Goal: Task Accomplishment & Management: Use online tool/utility

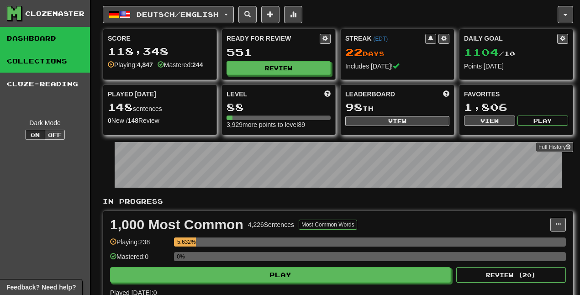
click at [32, 60] on link "Collections" at bounding box center [45, 61] width 90 height 23
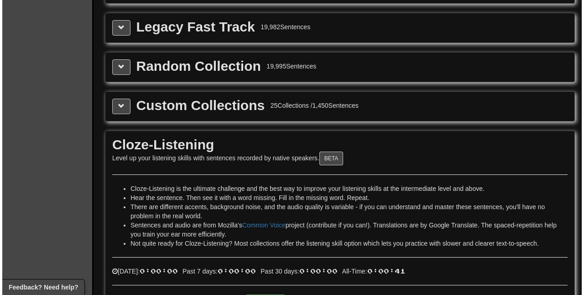
scroll to position [1359, 0]
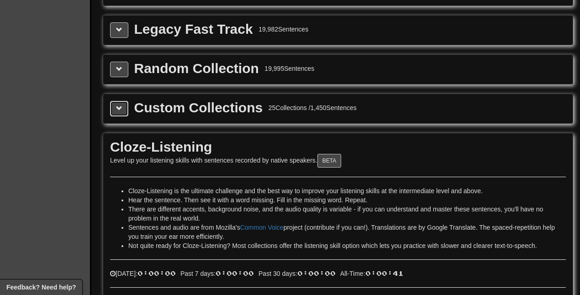
click at [114, 107] on button at bounding box center [119, 109] width 18 height 16
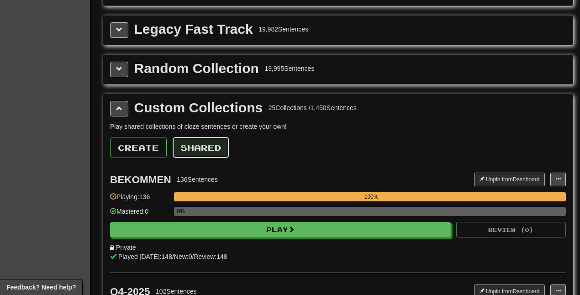
click at [198, 147] on button "Shared" at bounding box center [201, 147] width 57 height 21
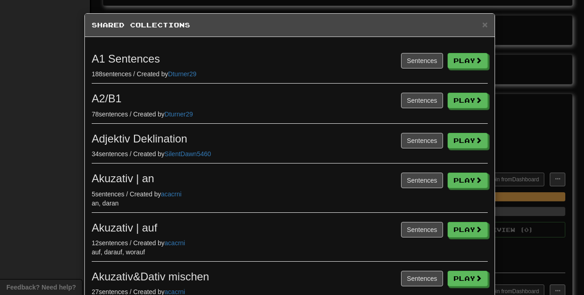
scroll to position [0, 0]
click at [32, 147] on div "× Shared Collections Sentences Play A1 Sentences 188 sentences / Created by Dtu…" at bounding box center [292, 147] width 584 height 295
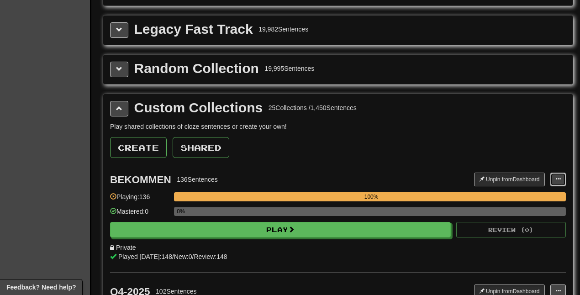
click at [561, 181] on button at bounding box center [558, 180] width 16 height 14
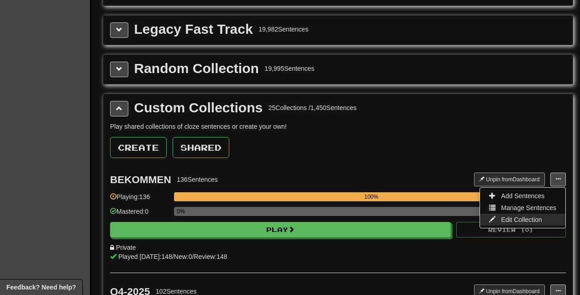
click at [513, 218] on span "Edit Collection" at bounding box center [521, 219] width 41 height 7
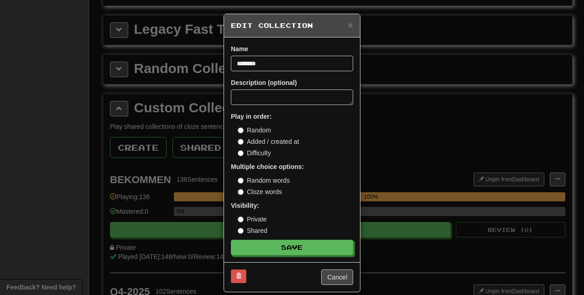
click at [234, 233] on div "Visibility: Private Shared" at bounding box center [292, 218] width 122 height 34
click at [348, 27] on span "×" at bounding box center [350, 25] width 5 height 11
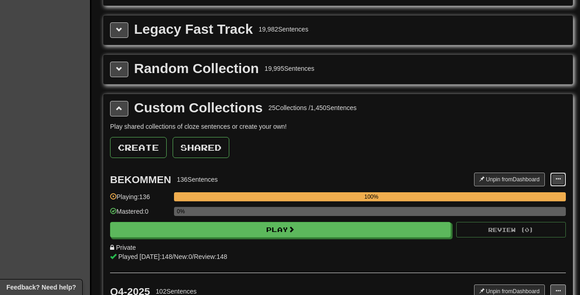
click at [561, 180] on button at bounding box center [558, 180] width 16 height 14
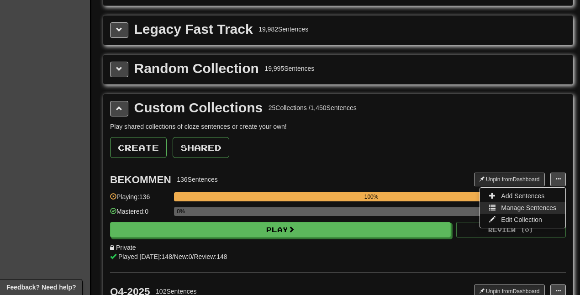
click at [516, 210] on span "Manage Sentences" at bounding box center [528, 207] width 55 height 7
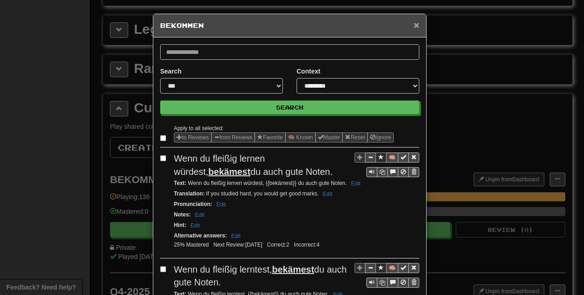
drag, startPoint x: 414, startPoint y: 26, endPoint x: 418, endPoint y: 32, distance: 6.2
click at [414, 26] on span "×" at bounding box center [416, 25] width 5 height 11
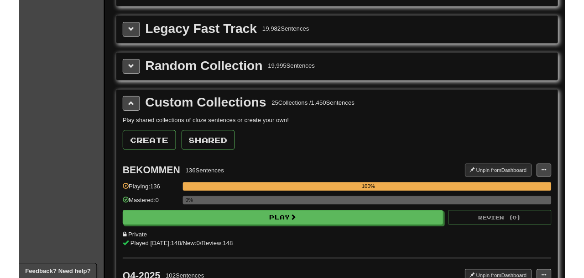
scroll to position [1358, 0]
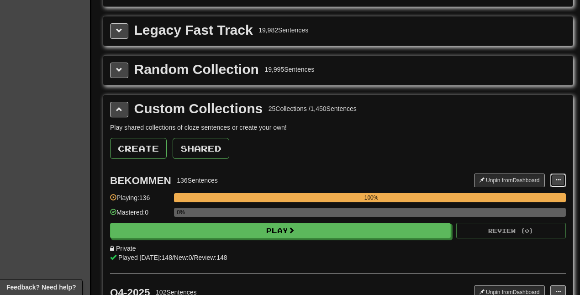
click at [560, 180] on span at bounding box center [557, 179] width 5 height 5
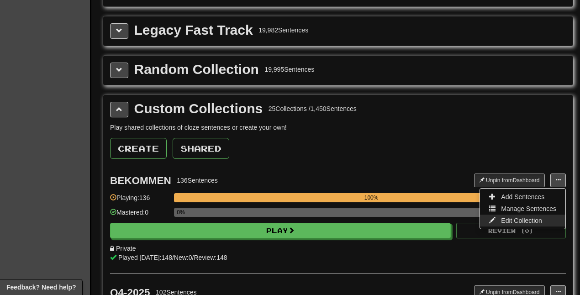
click at [513, 223] on span "Edit Collection" at bounding box center [521, 220] width 41 height 7
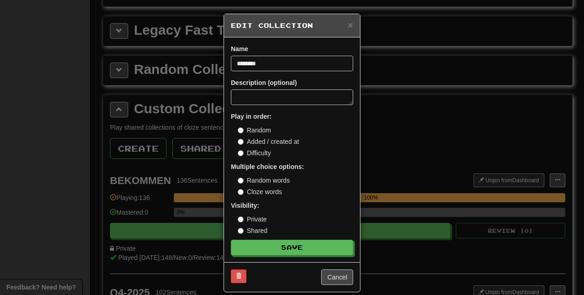
click at [431, 180] on div "× Edit Collection Name ******** Description (optional) Play in order: Random Ad…" at bounding box center [292, 147] width 584 height 295
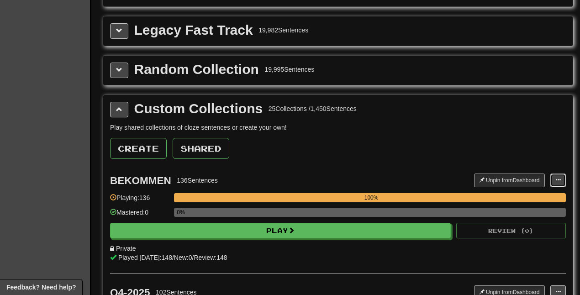
click at [556, 184] on button at bounding box center [558, 180] width 16 height 14
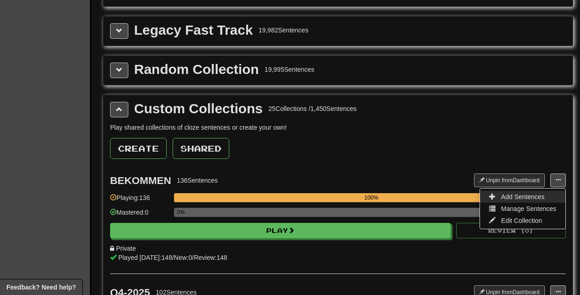
click at [524, 195] on span "Add Sentences" at bounding box center [522, 196] width 43 height 7
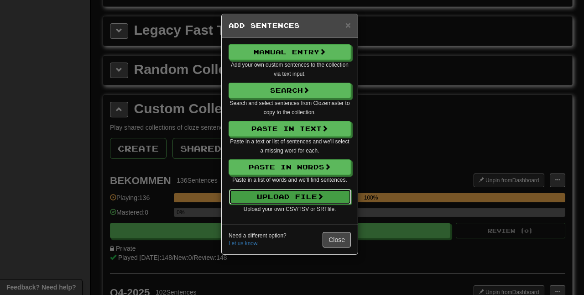
click at [275, 203] on button "Upload File" at bounding box center [290, 197] width 122 height 16
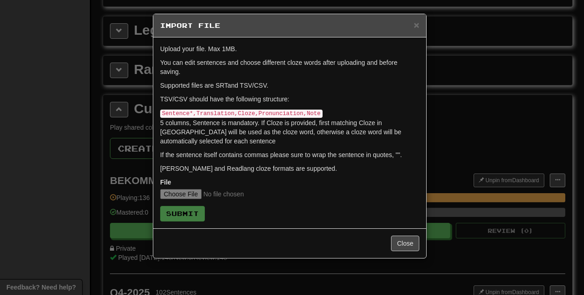
click at [264, 85] on p "Supported files are SRT and TSV/CSV." at bounding box center [289, 85] width 259 height 9
copy p "CSV"
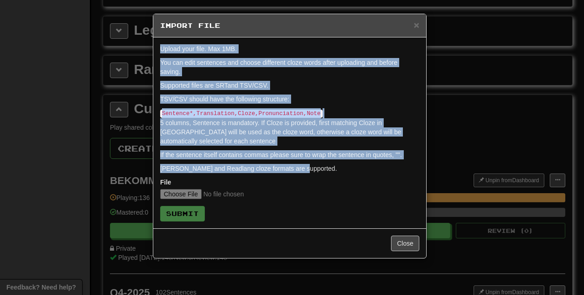
drag, startPoint x: 302, startPoint y: 168, endPoint x: 160, endPoint y: 49, distance: 185.6
click at [160, 49] on div "Upload your file. Max 1MB. You can edit sentences and choose different cloze wo…" at bounding box center [289, 132] width 273 height 191
copy form "Upload your file. Max 1MB. You can edit sentences and choose different cloze wo…"
click at [294, 121] on p "Sentence*,Translation,Cloze,Pronunciation,Note 5 columns, Sentence is mandatory…" at bounding box center [289, 126] width 259 height 37
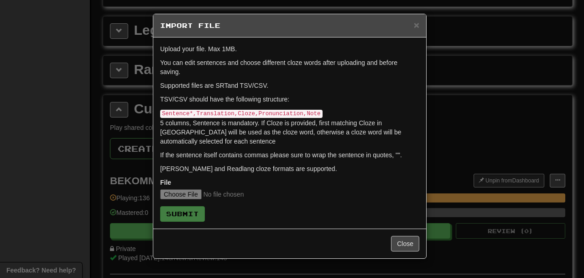
click at [186, 202] on form "Upload your file. Max 1MB. You can edit sentences and choose different cloze wo…" at bounding box center [289, 132] width 259 height 177
click at [186, 197] on input "file" at bounding box center [220, 194] width 121 height 10
type input "**********"
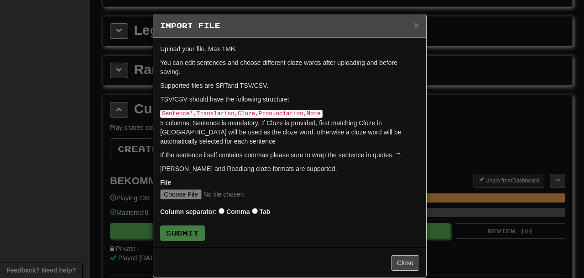
click at [236, 222] on form "Upload your file. Max 1MB. You can edit sentences and choose different cloze wo…" at bounding box center [289, 142] width 259 height 196
click at [228, 156] on p "If the sentence itself contains commas please sure to wrap the sentence in quot…" at bounding box center [289, 154] width 259 height 9
click at [251, 193] on input "file" at bounding box center [220, 194] width 121 height 10
click at [335, 199] on form "Upload your file. Max 1MB. You can edit sentences and choose different cloze wo…" at bounding box center [289, 142] width 259 height 196
click at [404, 261] on button "Close" at bounding box center [405, 263] width 28 height 16
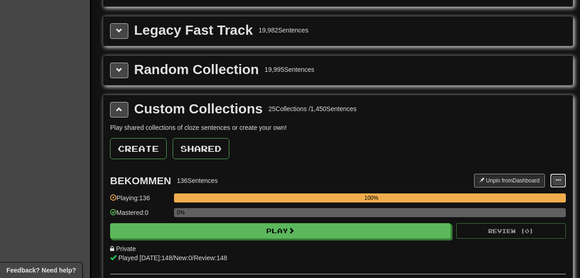
click at [563, 179] on button at bounding box center [558, 180] width 16 height 14
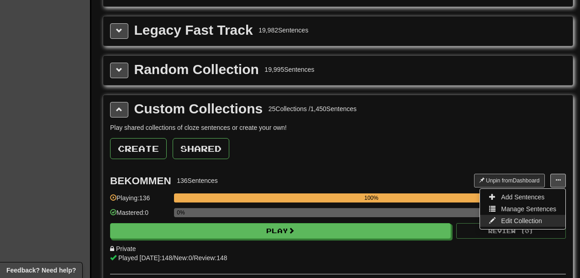
click at [525, 218] on span "Edit Collection" at bounding box center [521, 220] width 41 height 7
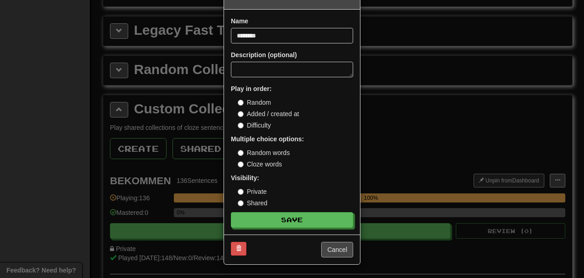
scroll to position [30, 0]
click at [336, 250] on button "Cancel" at bounding box center [337, 249] width 32 height 16
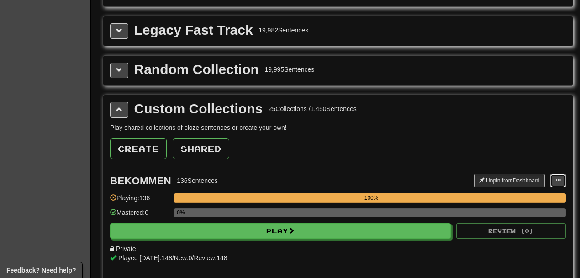
click at [562, 179] on button at bounding box center [558, 180] width 16 height 14
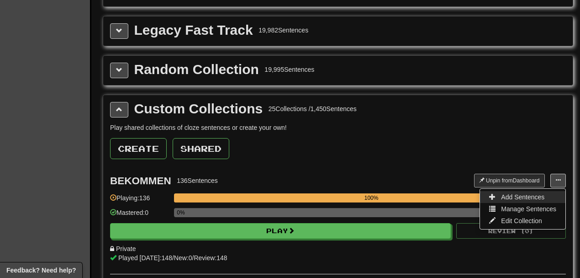
click at [521, 200] on span "Add Sentences" at bounding box center [522, 196] width 43 height 7
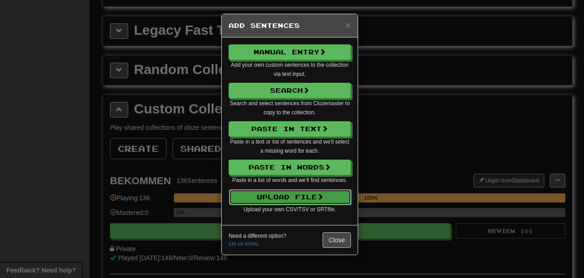
click at [286, 193] on button "Upload File" at bounding box center [290, 197] width 122 height 16
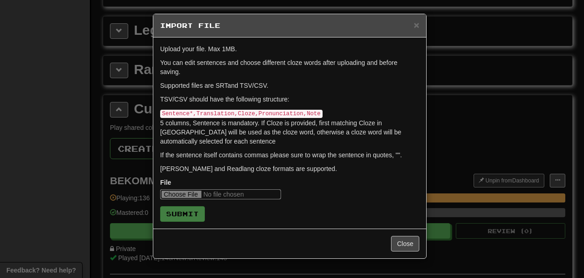
click at [188, 194] on input "file" at bounding box center [220, 194] width 121 height 10
type input "**********"
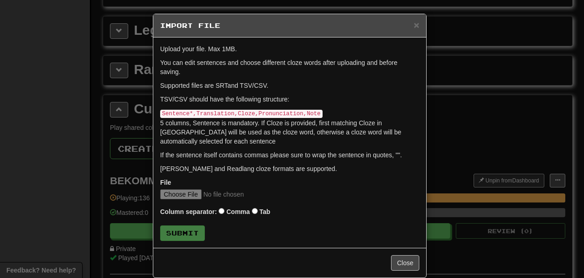
click at [189, 212] on label "Column separator:" at bounding box center [188, 211] width 57 height 9
click at [239, 212] on div "Column separator: Comma Tab" at bounding box center [289, 212] width 259 height 12
click at [184, 235] on button "Submit" at bounding box center [183, 234] width 45 height 16
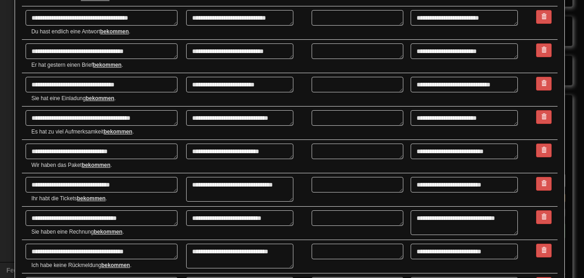
scroll to position [1564, 0]
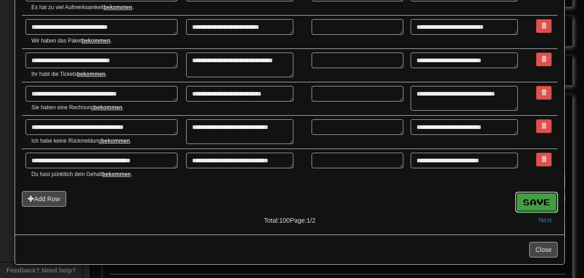
click at [533, 202] on button "Save" at bounding box center [536, 201] width 43 height 21
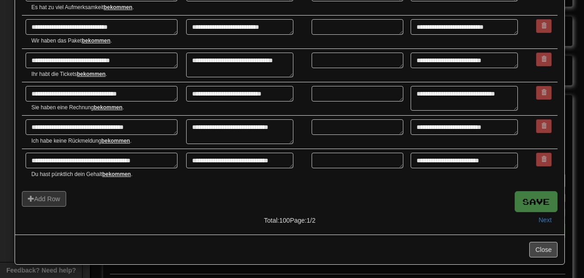
type textarea "*"
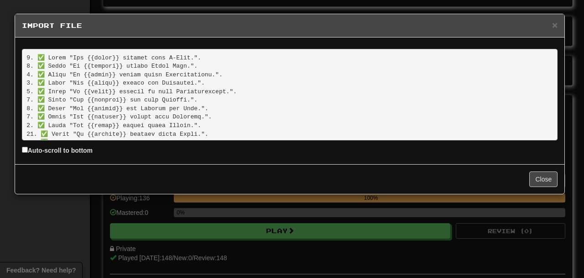
scroll to position [779, 0]
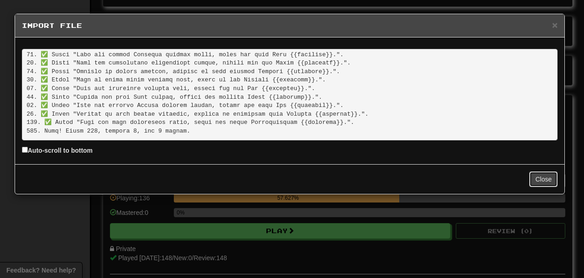
click at [550, 181] on button "Close" at bounding box center [544, 179] width 28 height 16
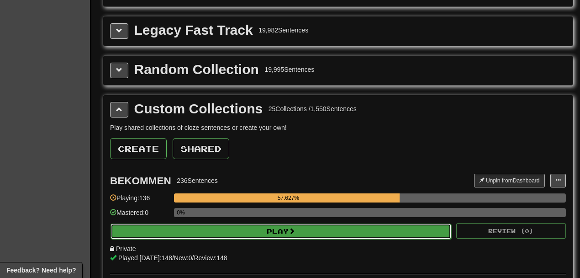
click at [295, 233] on span at bounding box center [292, 230] width 6 height 6
select select "***"
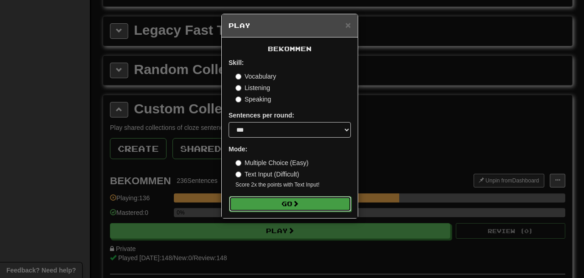
click at [273, 206] on button "Go" at bounding box center [290, 204] width 122 height 16
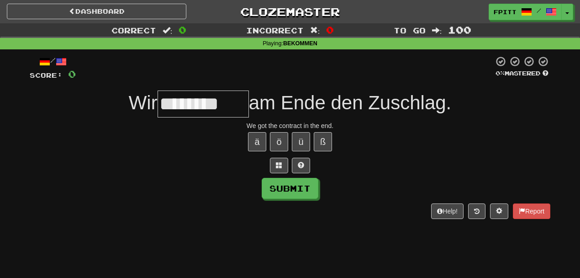
scroll to position [0, 8]
type input "********"
click button at bounding box center [301, 166] width 18 height 16
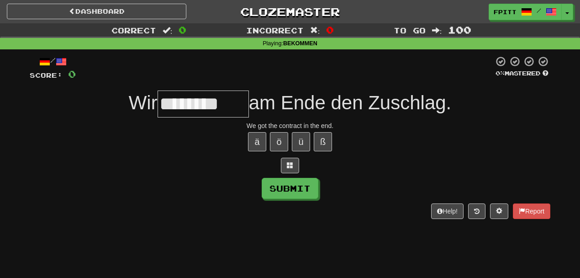
type input "*******"
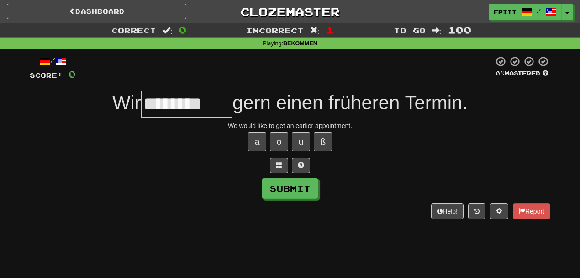
scroll to position [0, 8]
type input "*******"
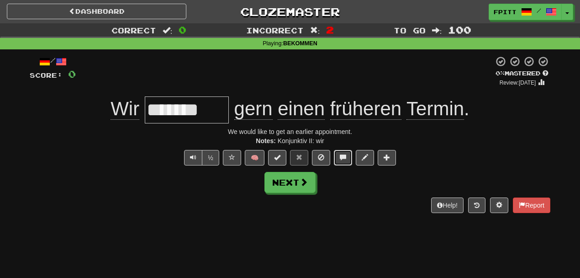
click at [340, 159] on span at bounding box center [343, 157] width 6 height 6
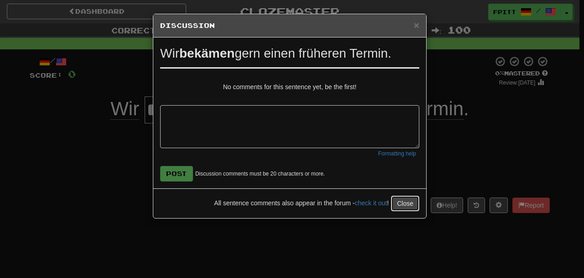
click at [397, 205] on button "Close" at bounding box center [405, 203] width 28 height 16
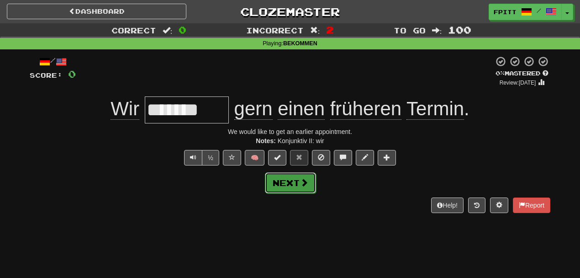
click at [304, 190] on button "Next" at bounding box center [290, 182] width 51 height 21
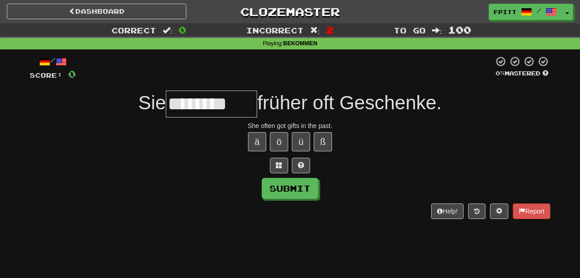
scroll to position [0, 8]
type input "*****"
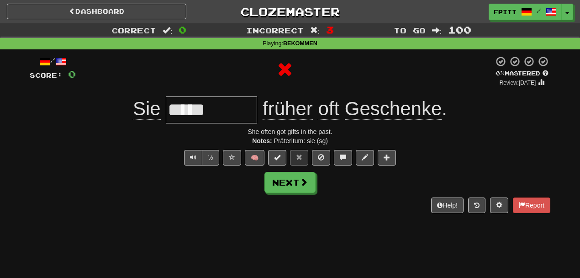
scroll to position [0, 0]
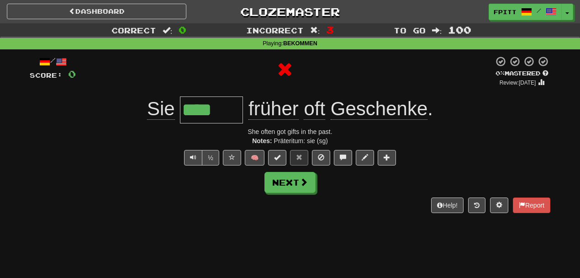
type input "*****"
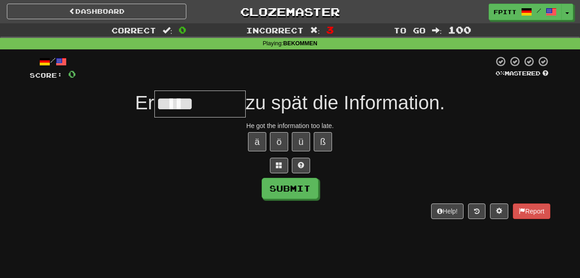
type input "*****"
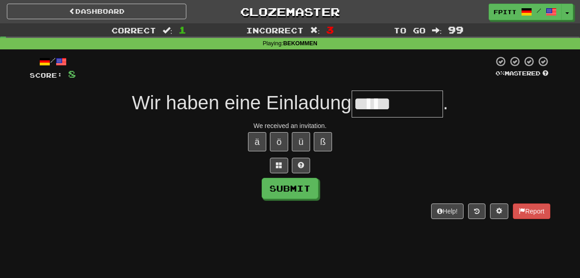
type input "********"
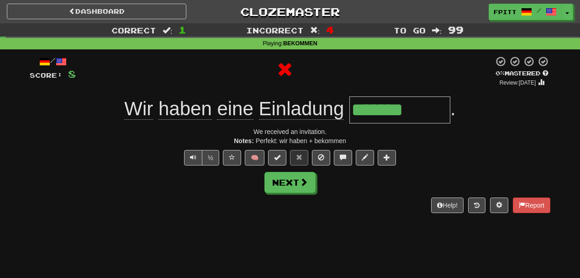
type input "********"
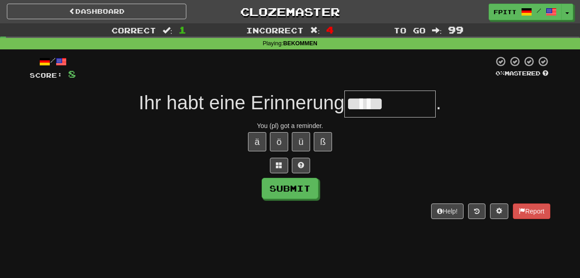
type input "********"
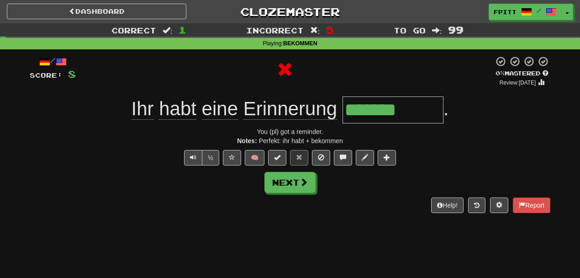
type input "********"
